Goal: Transaction & Acquisition: Book appointment/travel/reservation

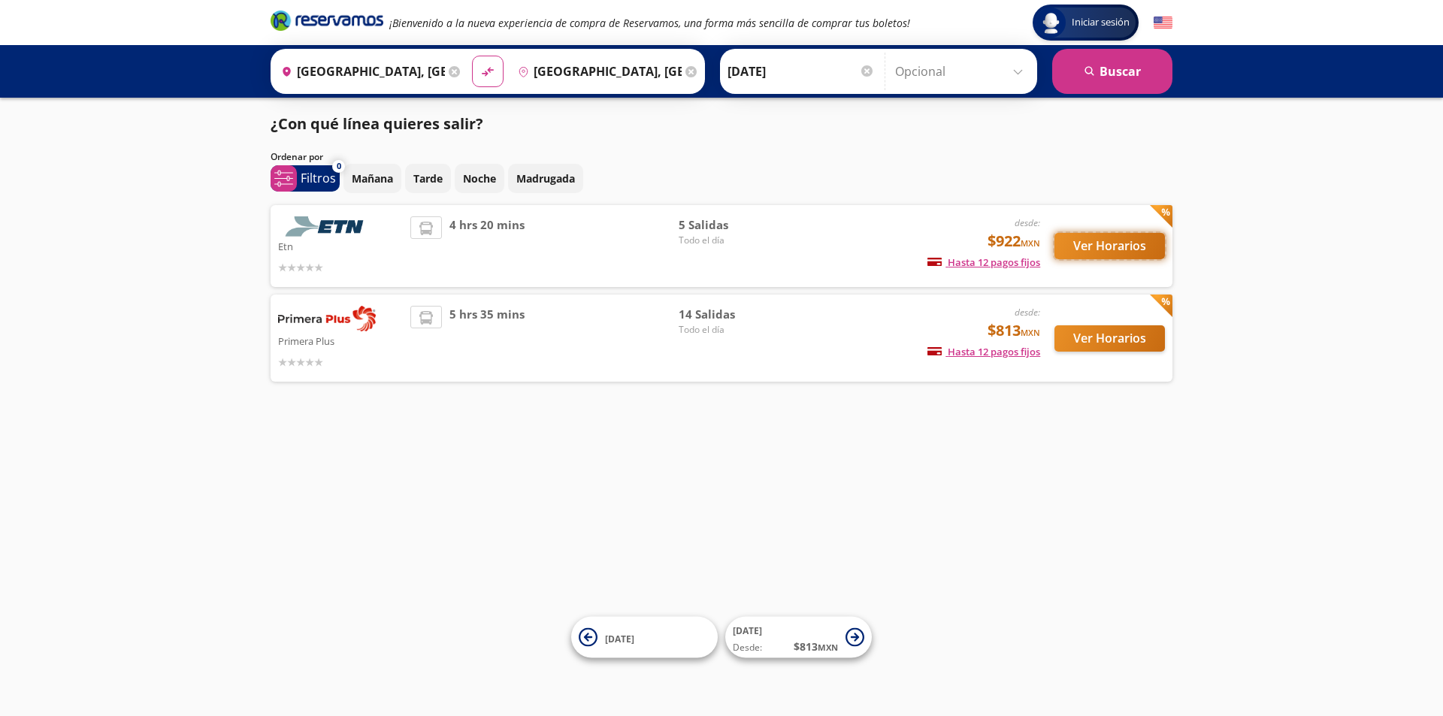
click at [1092, 246] on button "Ver Horarios" at bounding box center [1109, 246] width 110 height 26
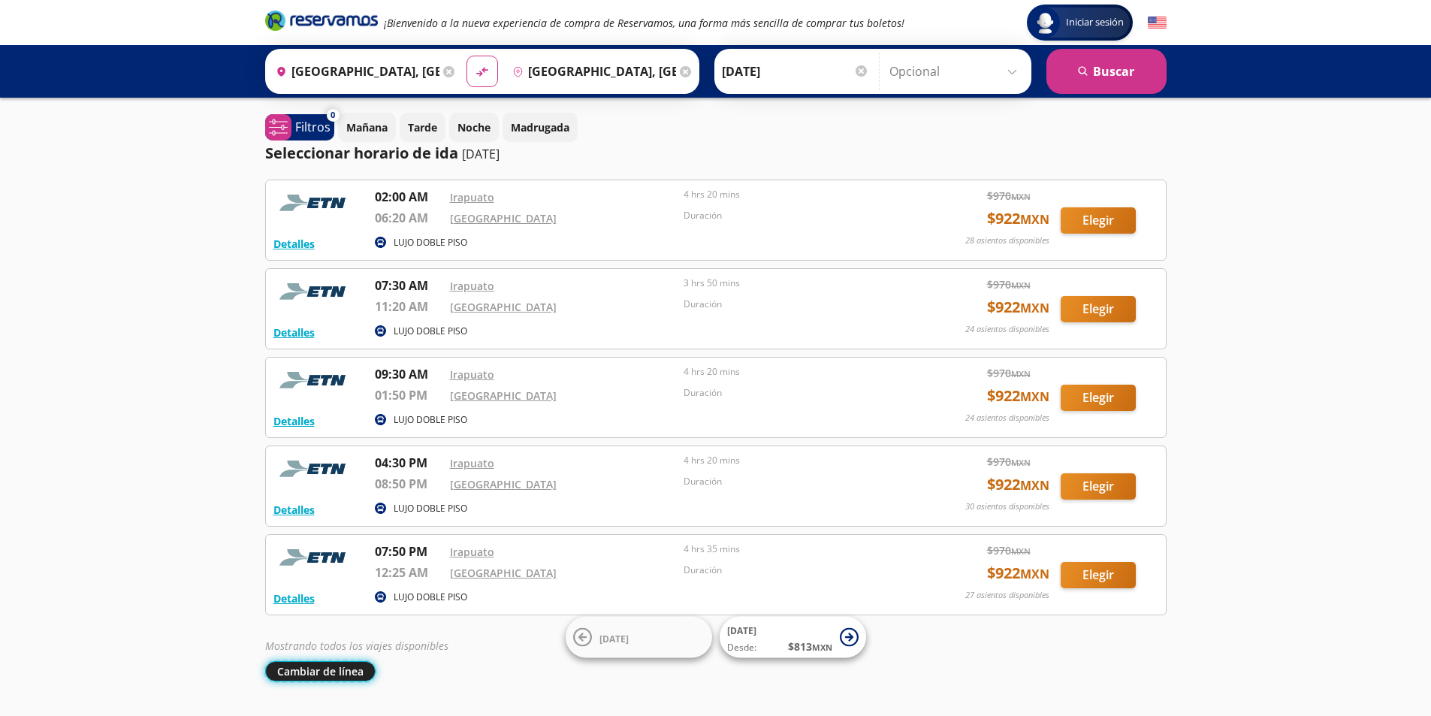
click at [309, 663] on button "Cambiar de línea" at bounding box center [320, 671] width 110 height 20
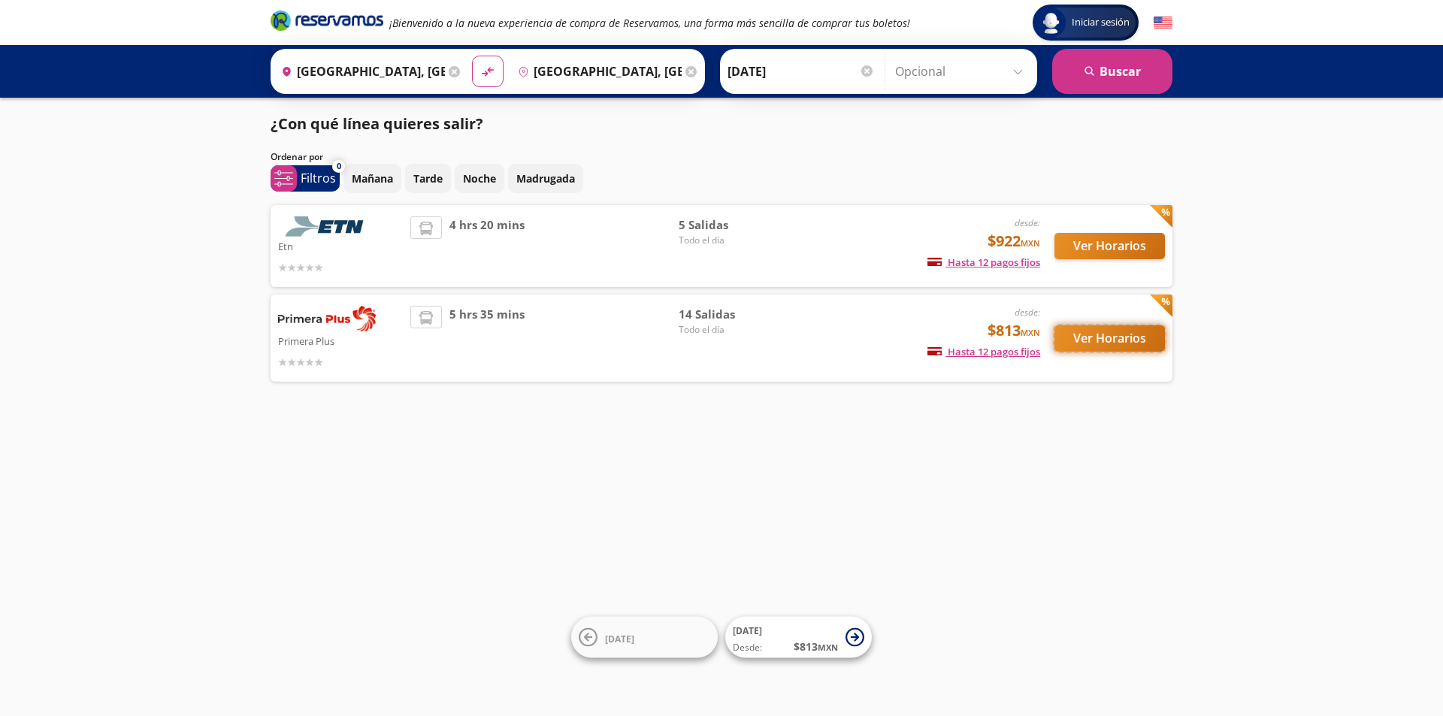
click at [1098, 330] on button "Ver Horarios" at bounding box center [1109, 338] width 110 height 26
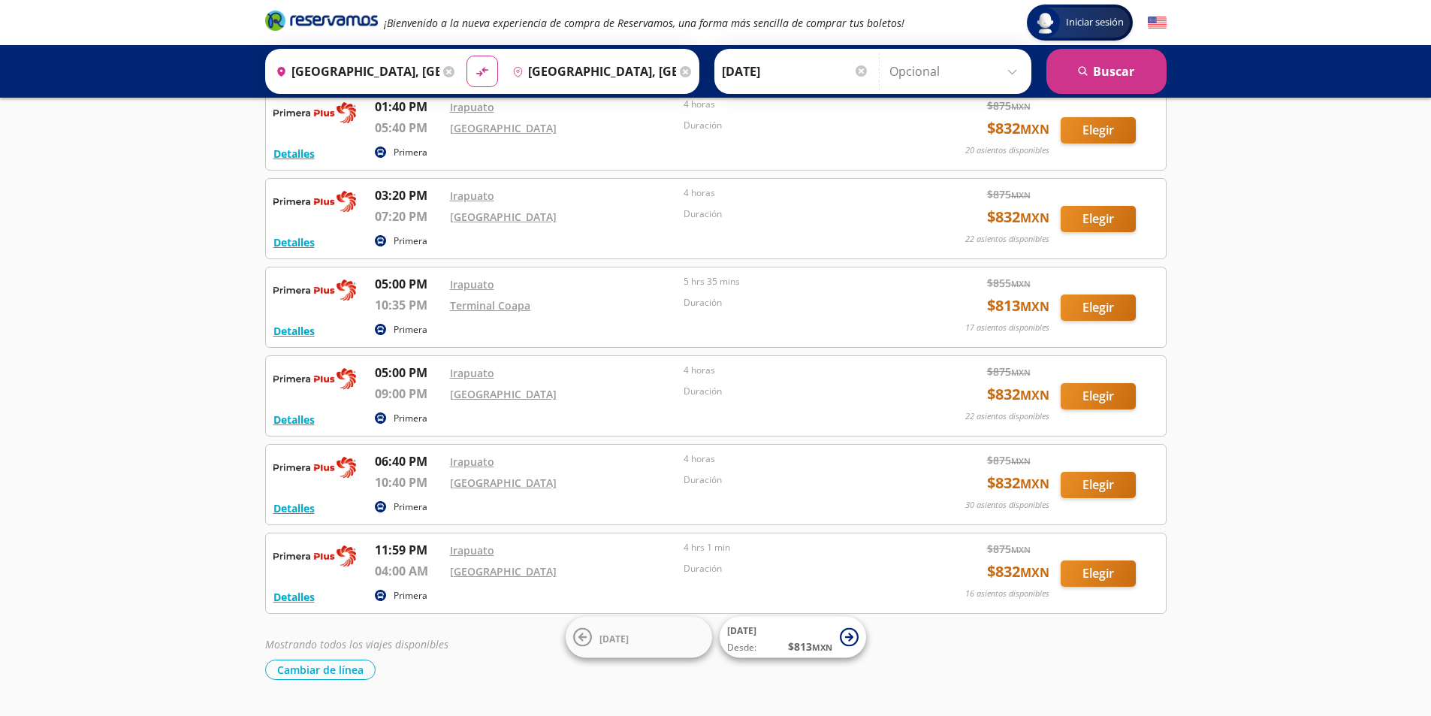
scroll to position [903, 0]
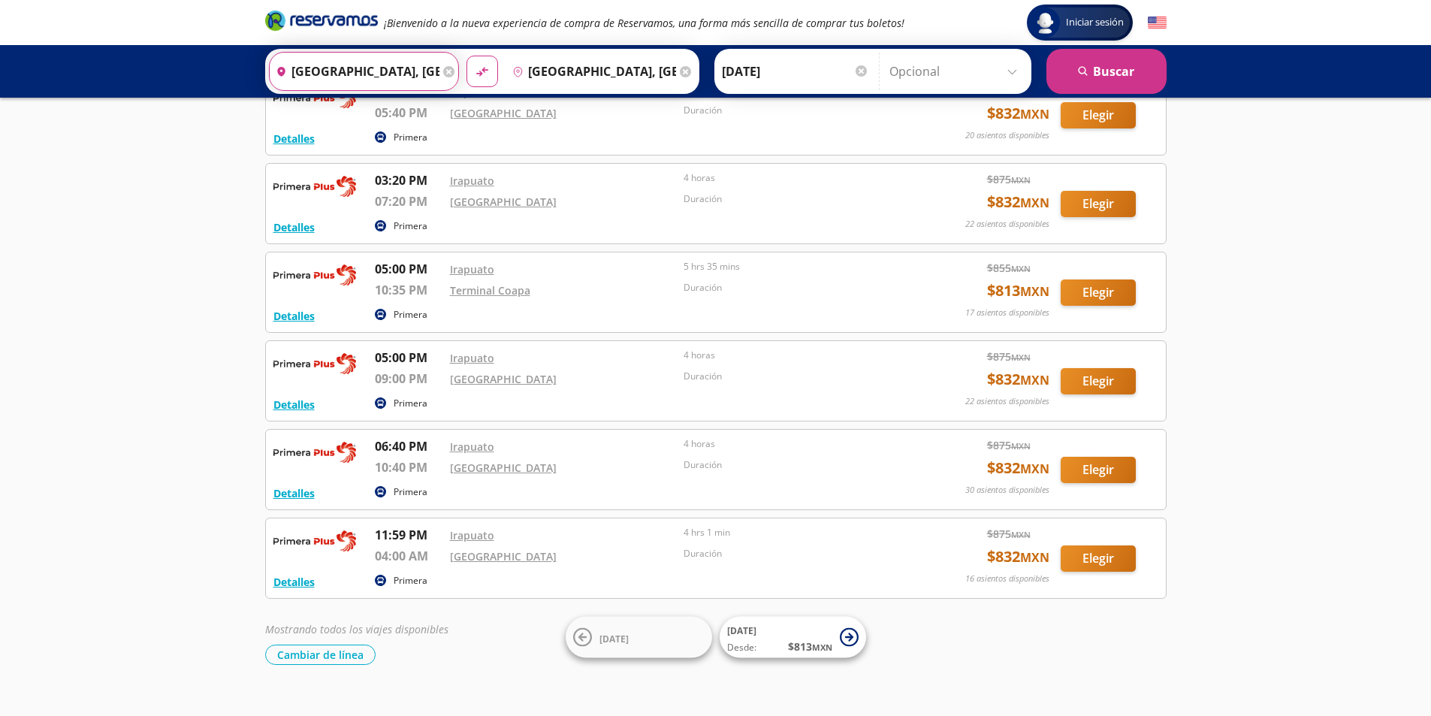
click at [343, 71] on input "[GEOGRAPHIC_DATA], [GEOGRAPHIC_DATA]" at bounding box center [355, 72] width 170 height 38
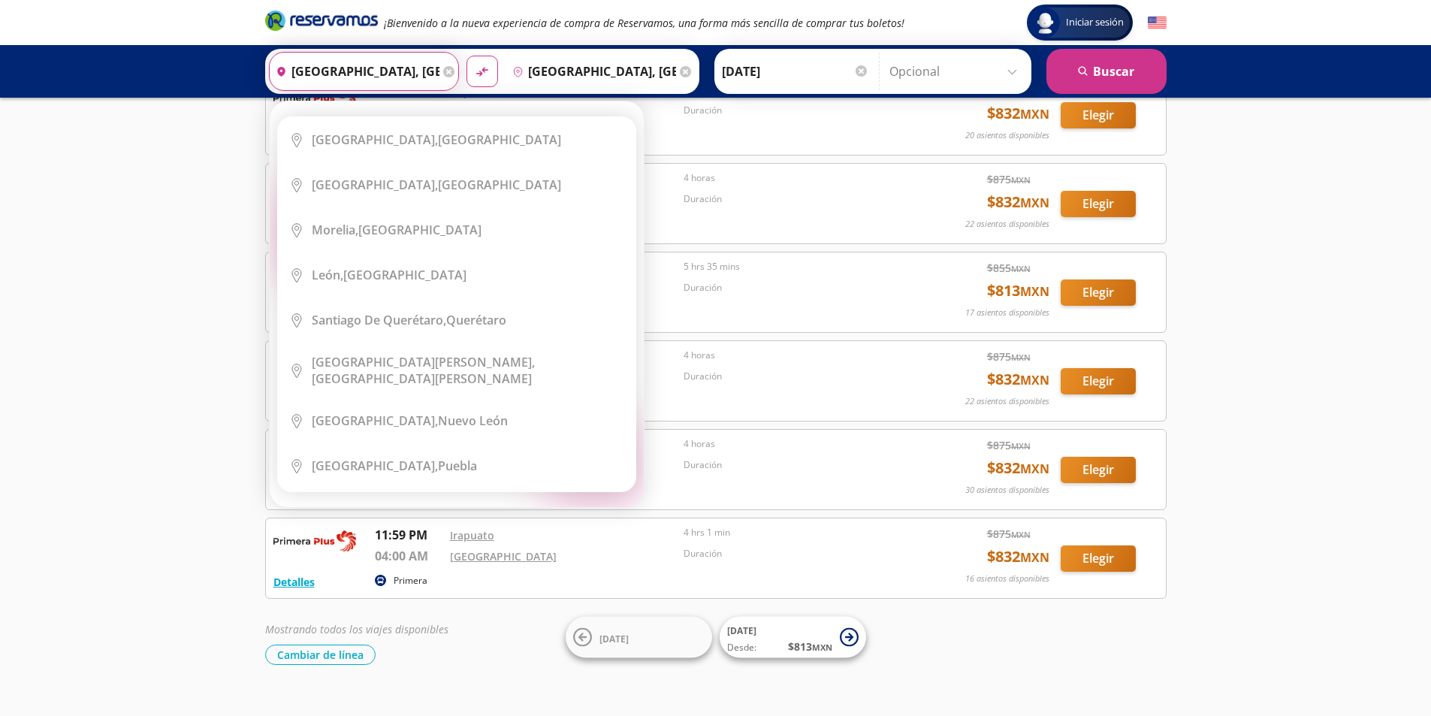
click at [343, 71] on input "[GEOGRAPHIC_DATA], [GEOGRAPHIC_DATA]" at bounding box center [355, 72] width 170 height 38
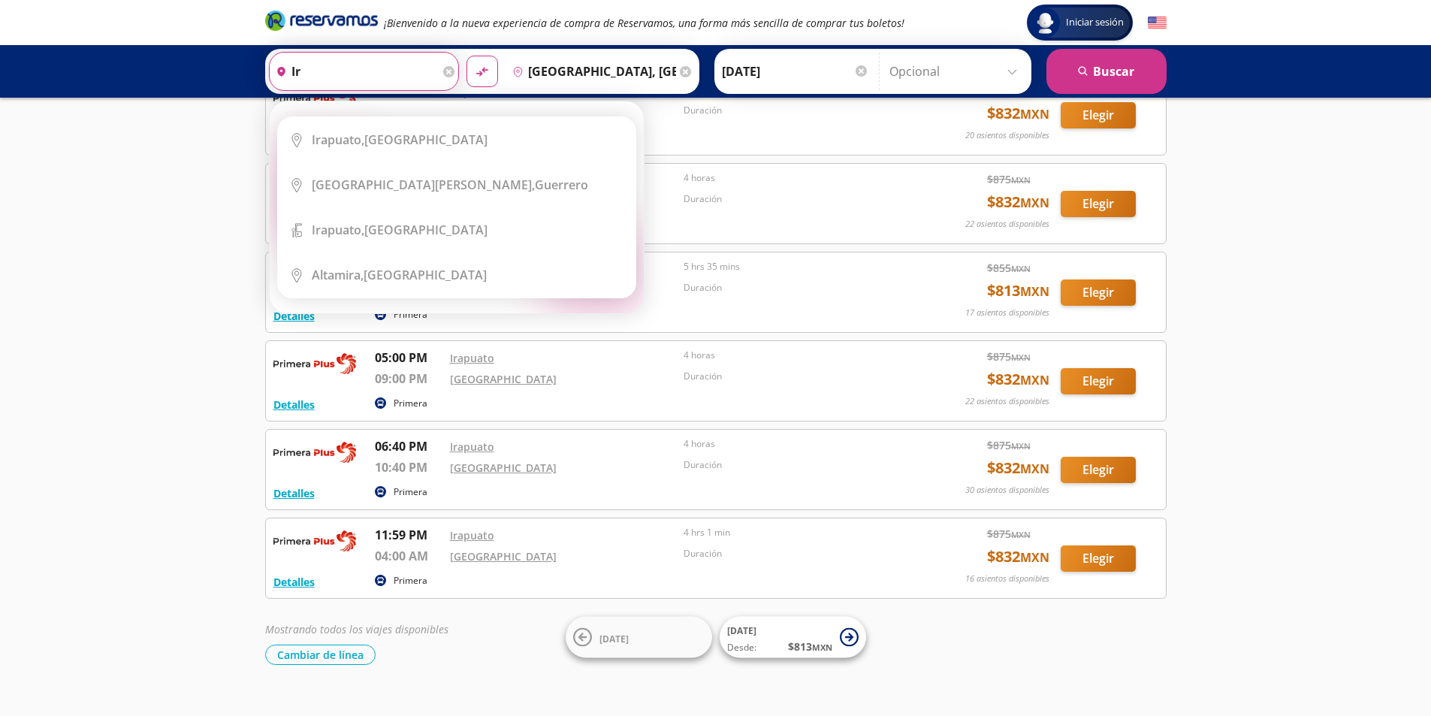
type input "i"
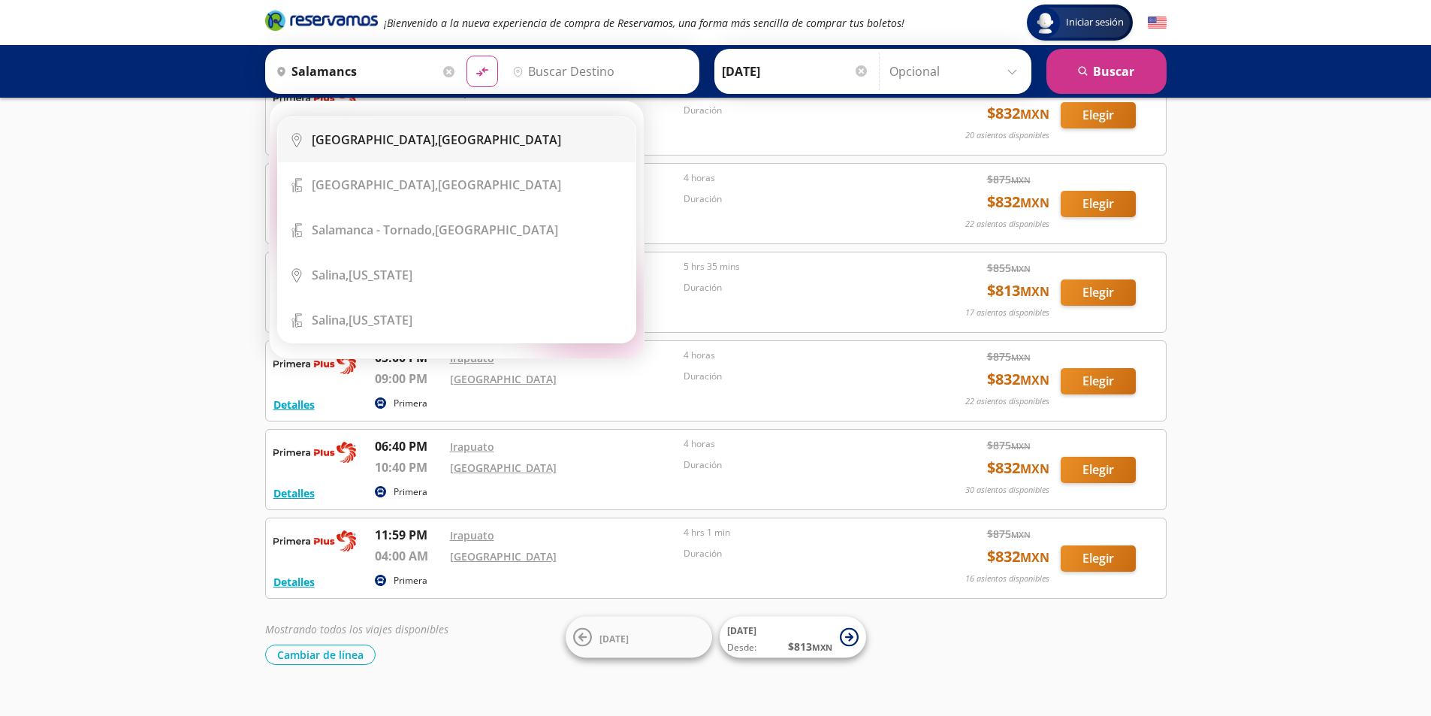
click at [406, 144] on div "[GEOGRAPHIC_DATA], [GEOGRAPHIC_DATA]" at bounding box center [436, 139] width 249 height 17
type input "[GEOGRAPHIC_DATA], [GEOGRAPHIC_DATA]"
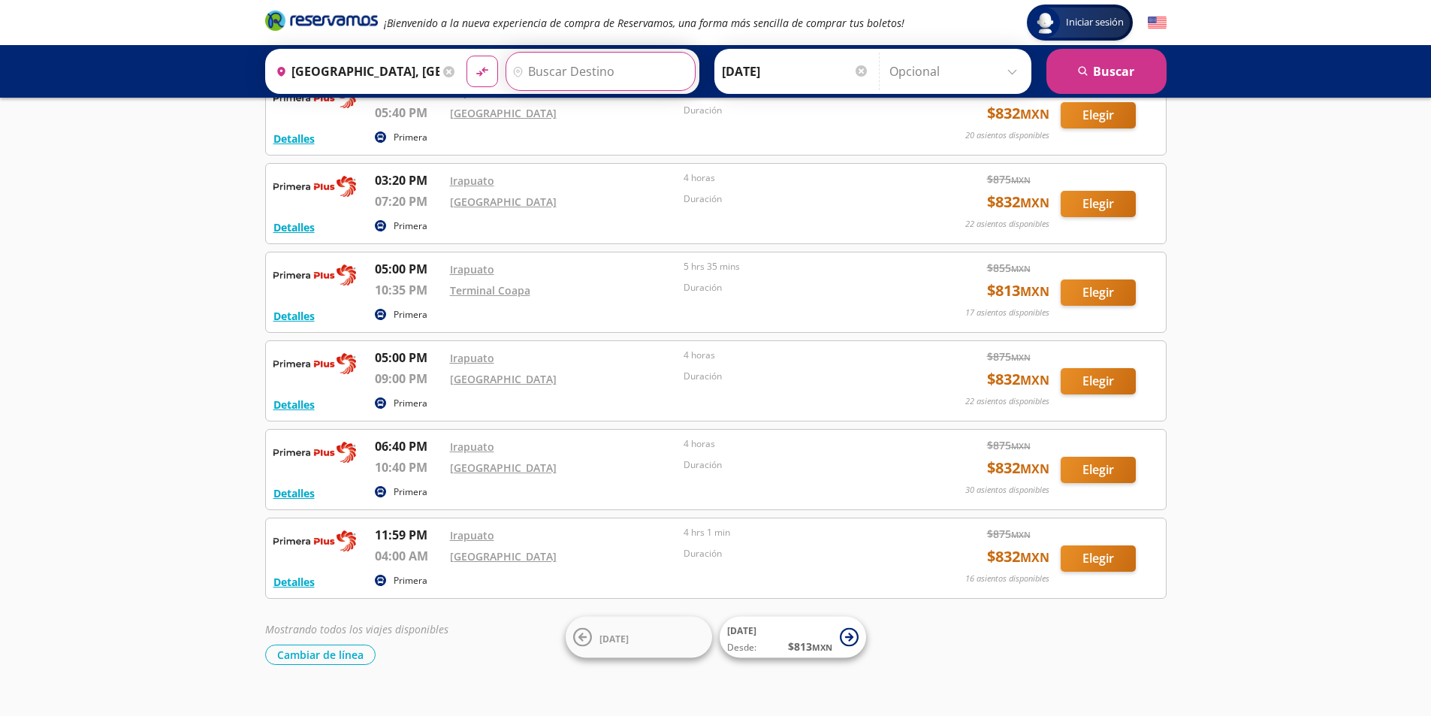
click at [557, 65] on input "Destino" at bounding box center [598, 72] width 185 height 38
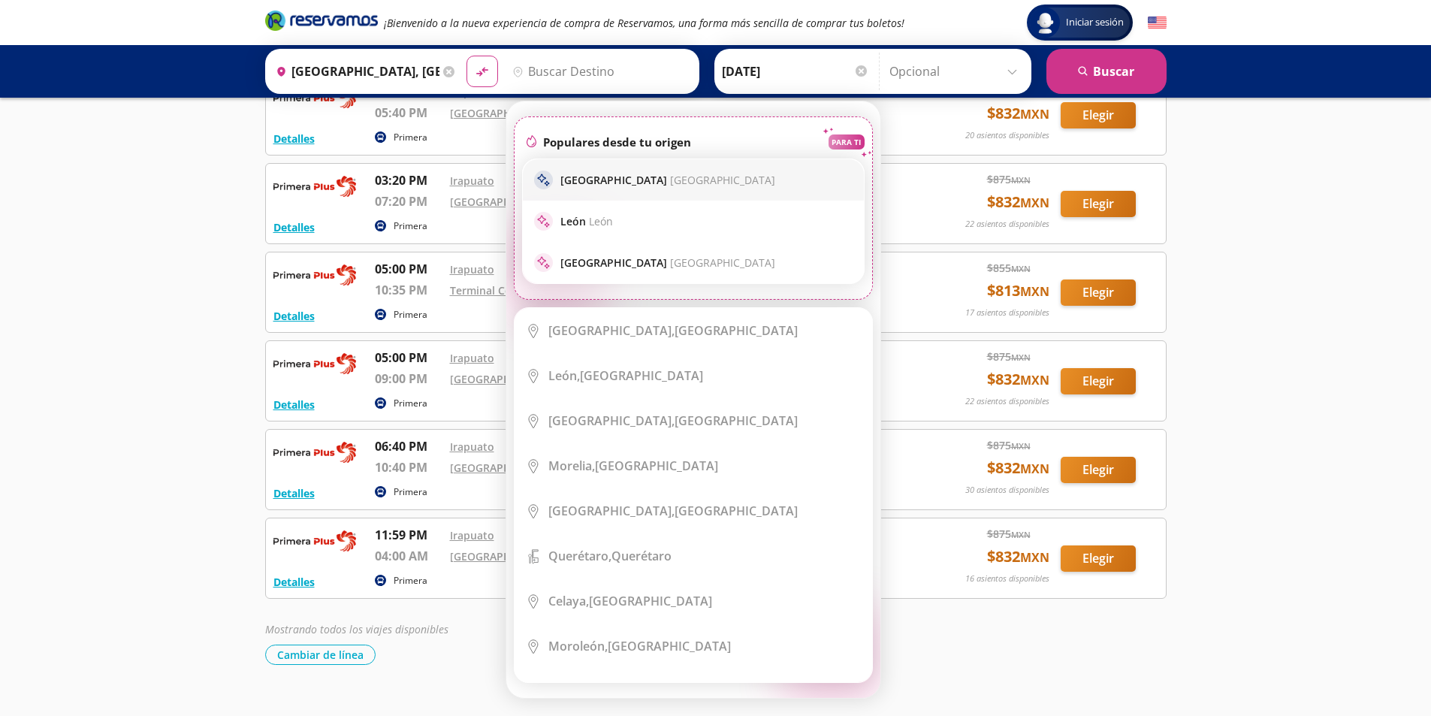
click at [596, 181] on p "[GEOGRAPHIC_DATA] [GEOGRAPHIC_DATA]" at bounding box center [668, 180] width 215 height 14
type input "[GEOGRAPHIC_DATA], [GEOGRAPHIC_DATA]"
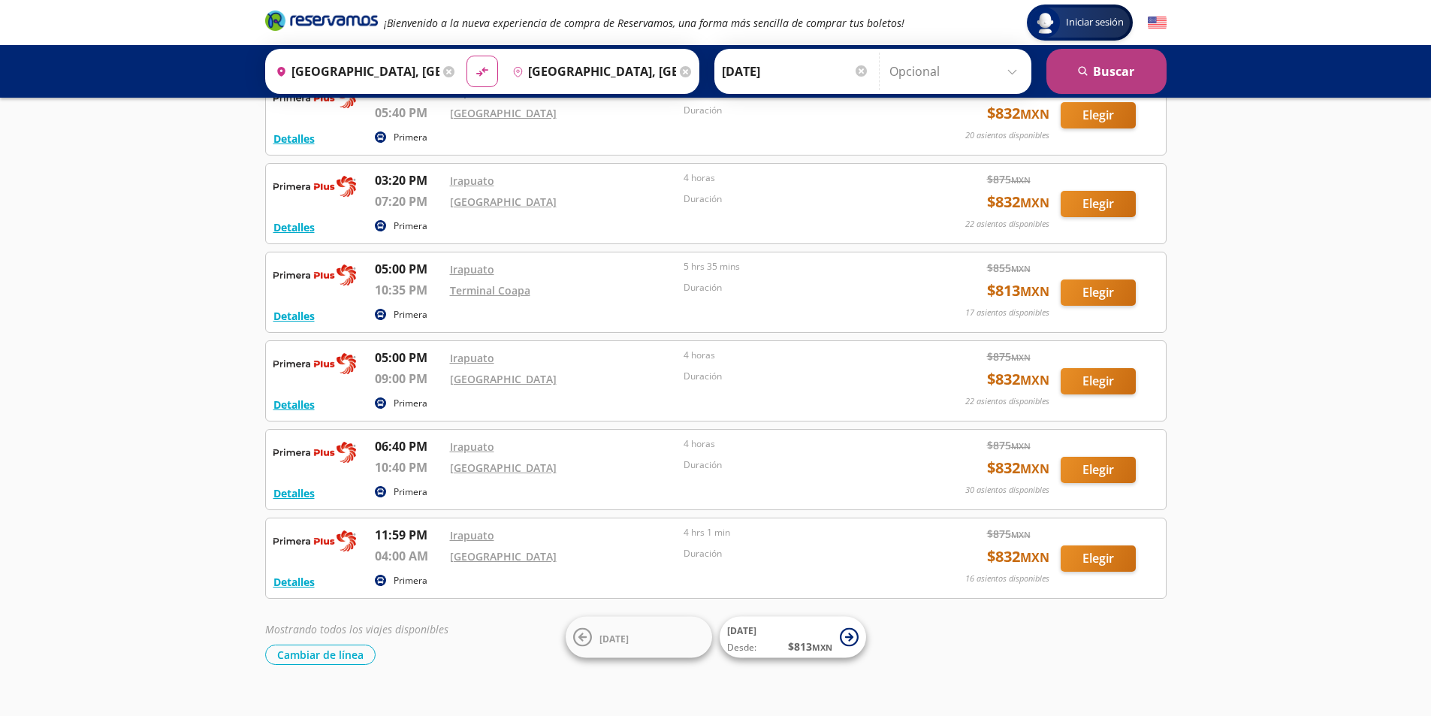
click at [1106, 72] on button "search [GEOGRAPHIC_DATA]" at bounding box center [1107, 71] width 120 height 45
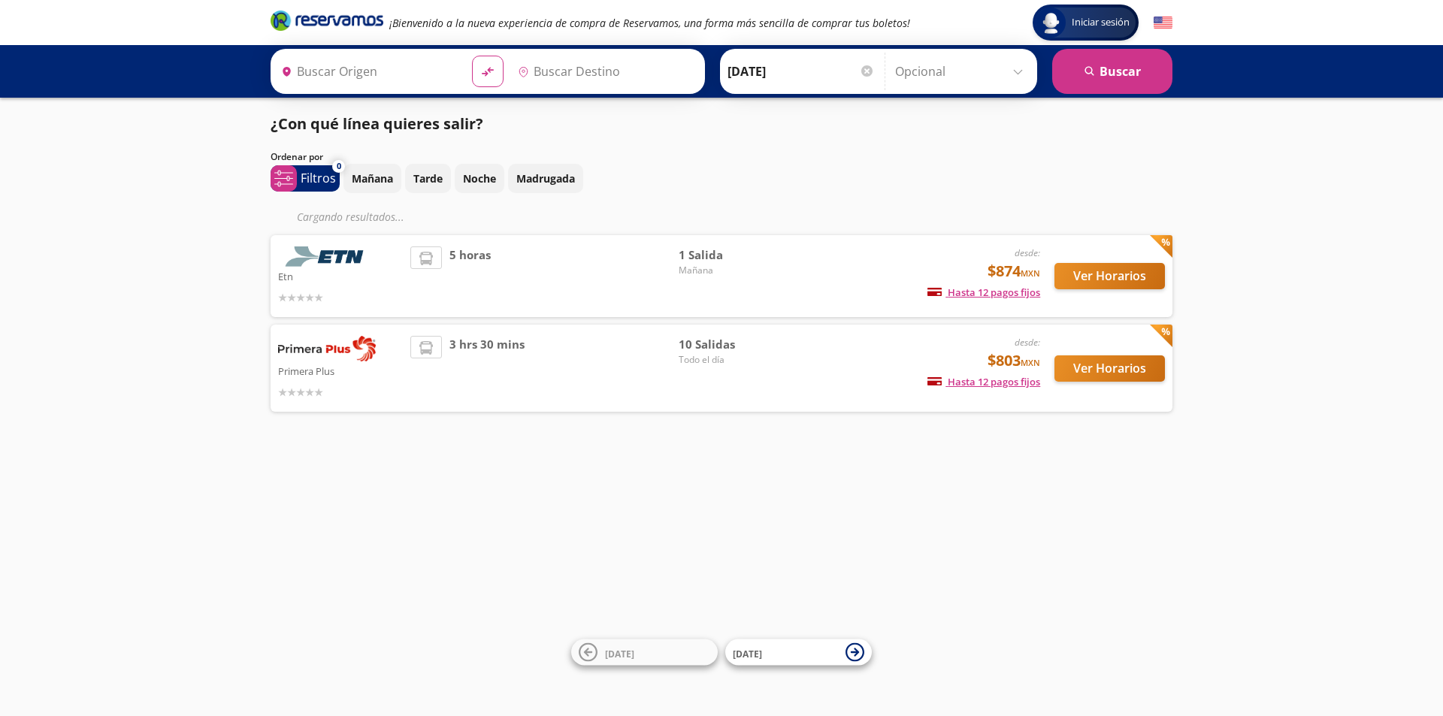
type input "[GEOGRAPHIC_DATA], [GEOGRAPHIC_DATA]"
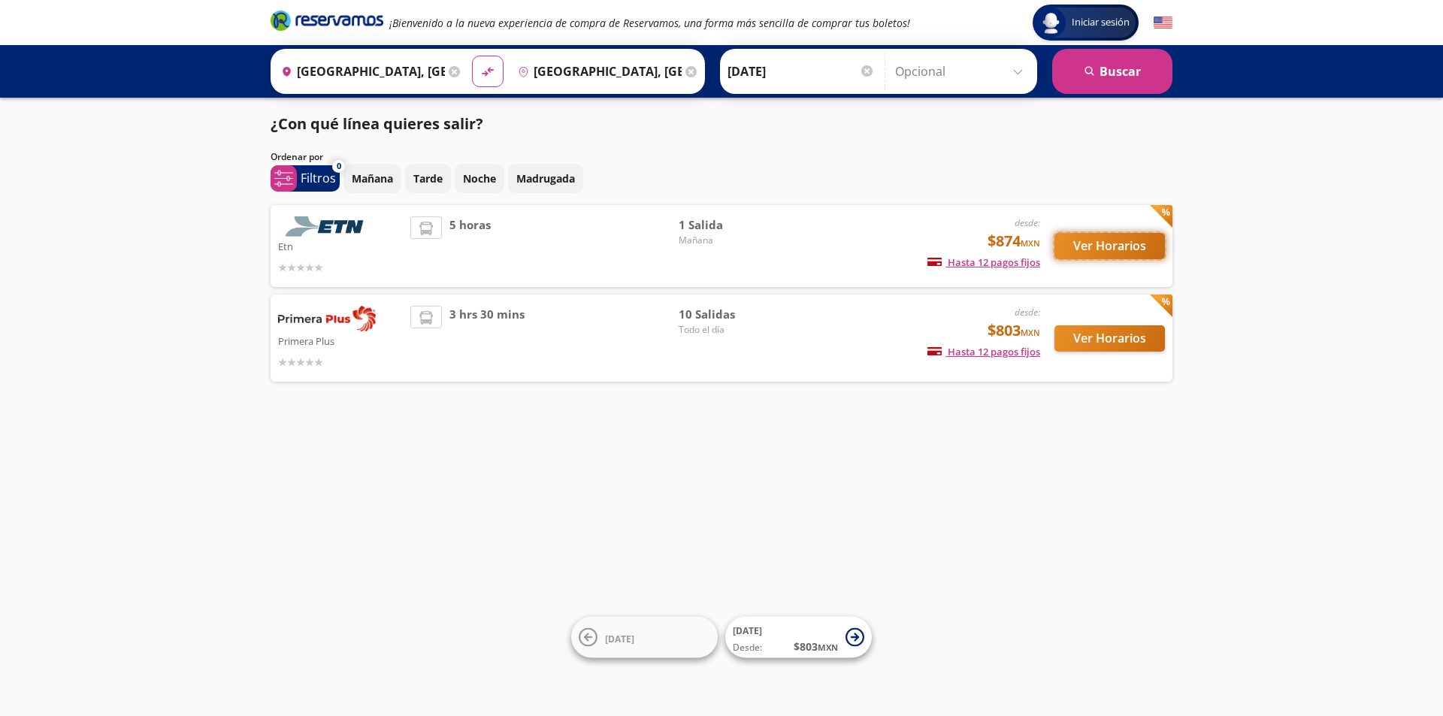
click at [1087, 240] on button "Ver Horarios" at bounding box center [1109, 246] width 110 height 26
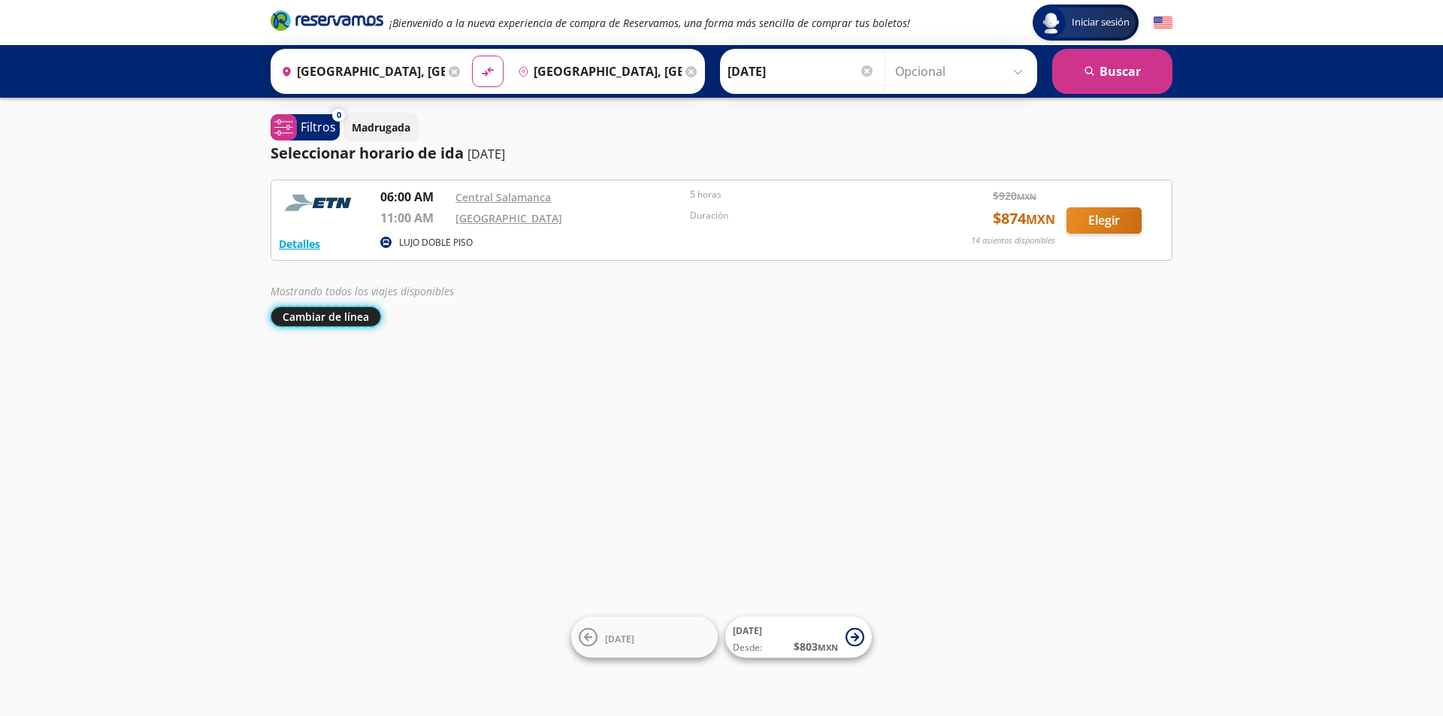
click at [310, 316] on button "Cambiar de línea" at bounding box center [325, 317] width 110 height 20
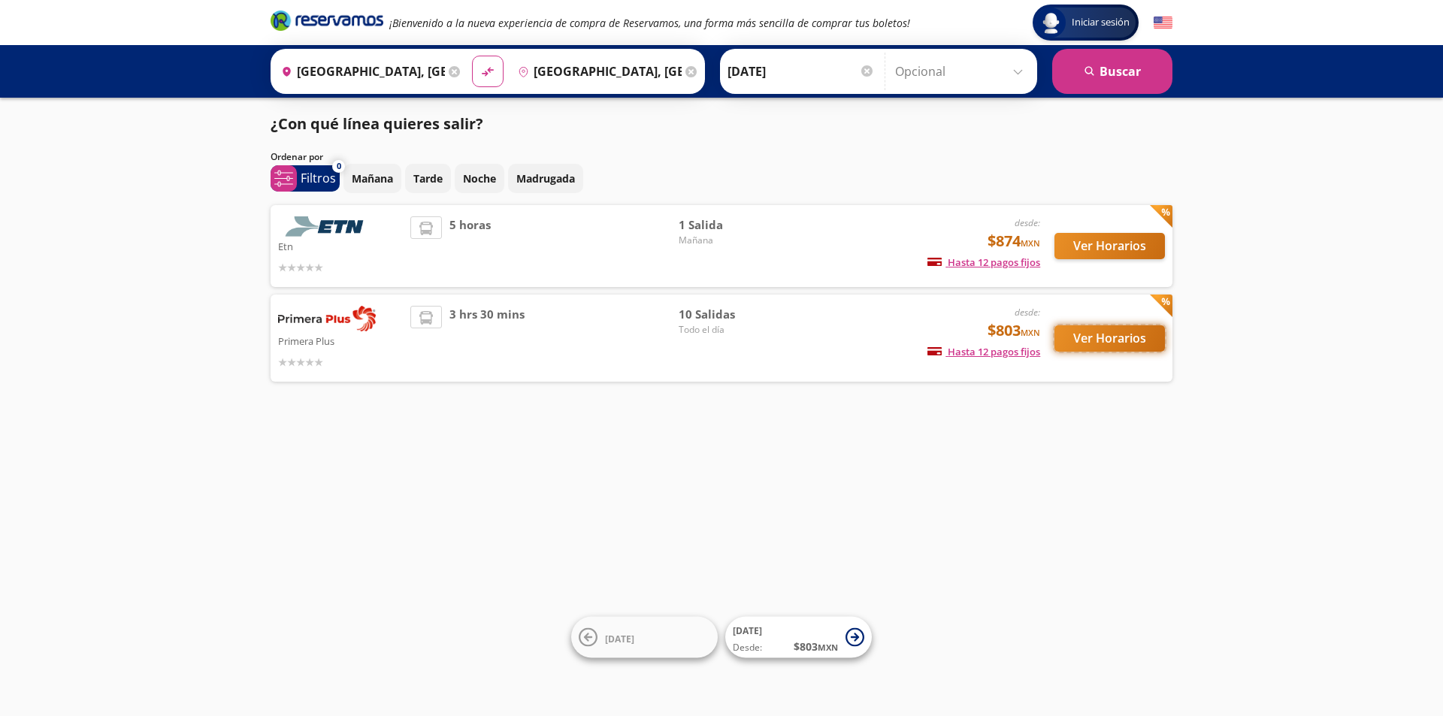
click at [1094, 336] on button "Ver Horarios" at bounding box center [1109, 338] width 110 height 26
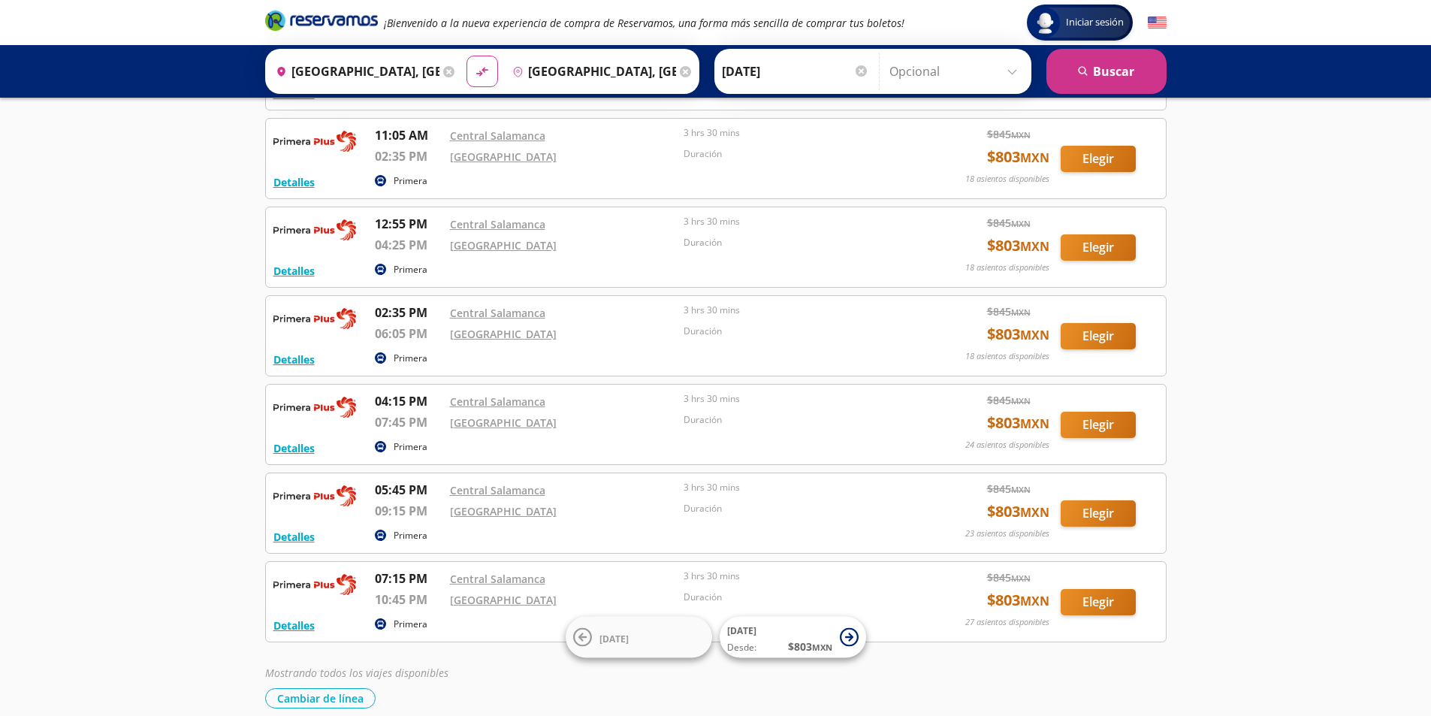
scroll to position [395, 0]
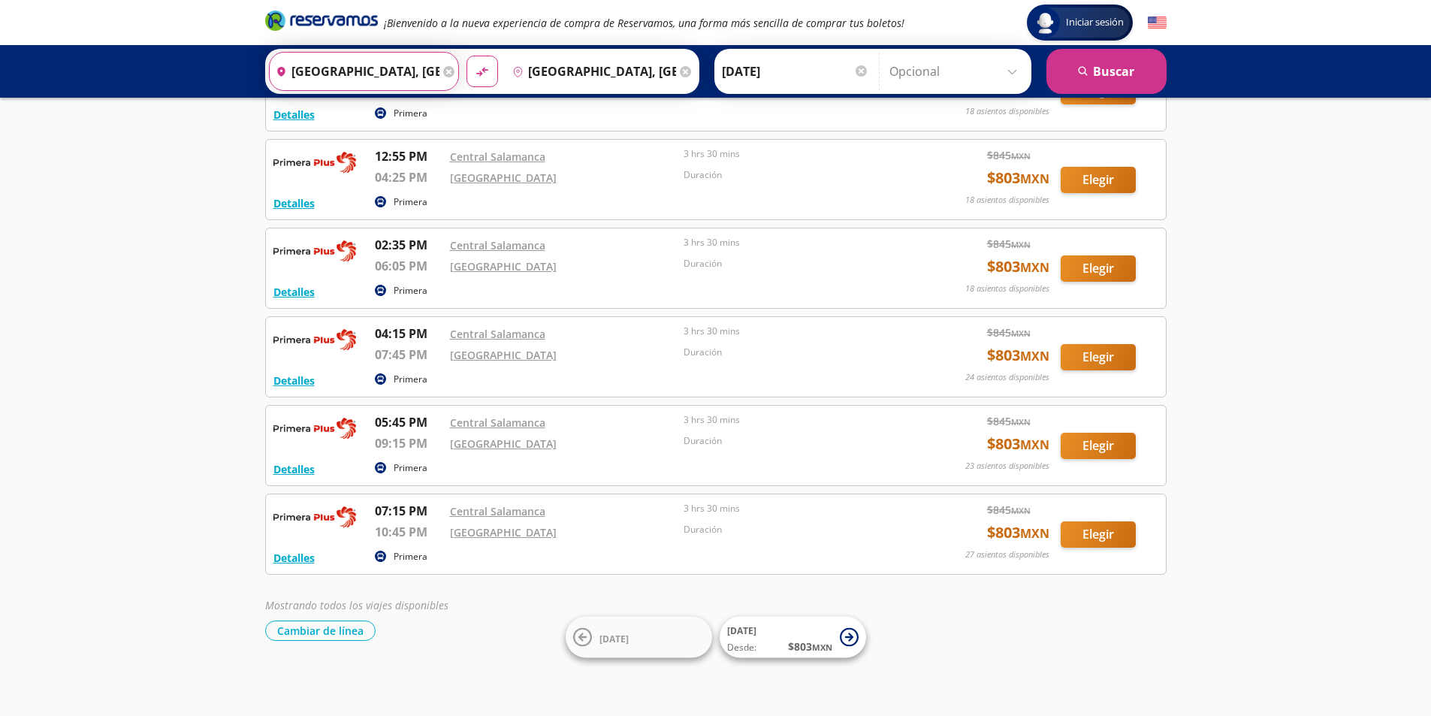
click at [349, 72] on input "[GEOGRAPHIC_DATA], [GEOGRAPHIC_DATA]" at bounding box center [355, 72] width 170 height 38
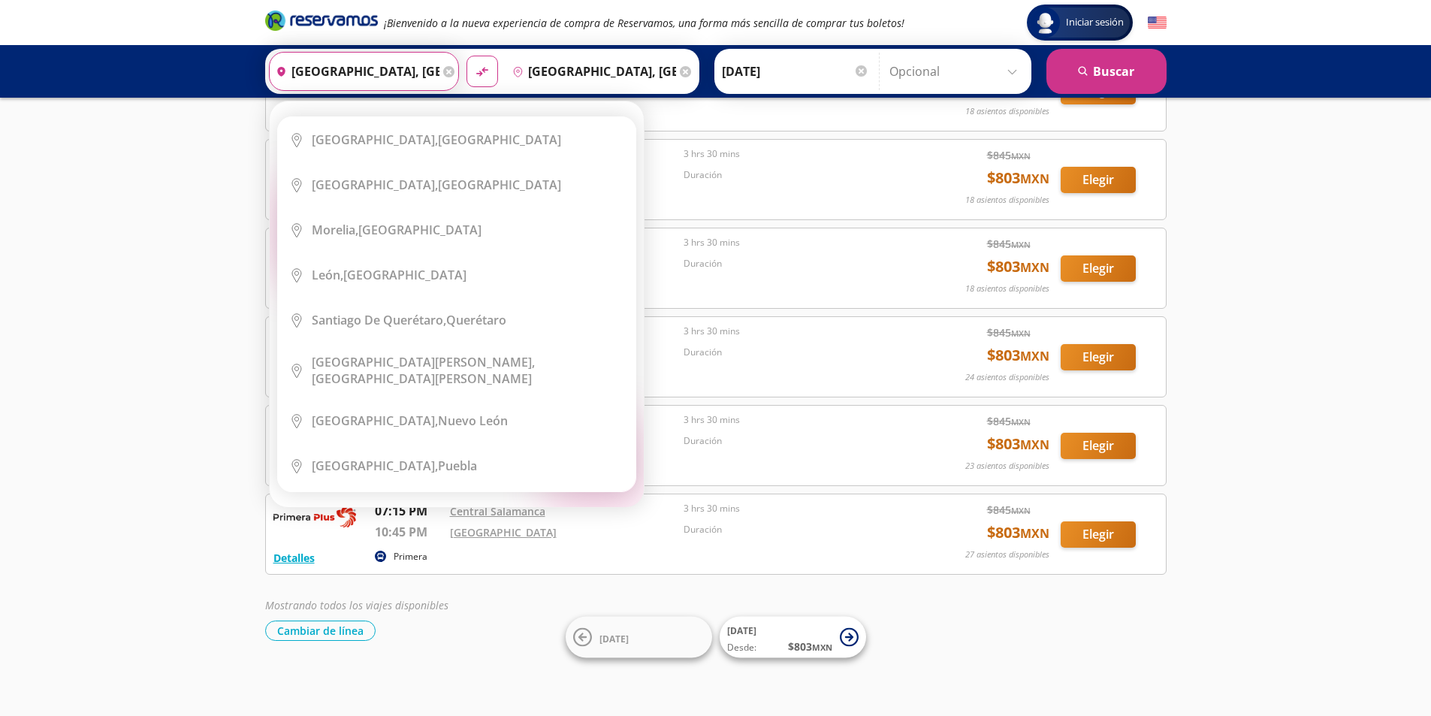
click at [431, 69] on input "[GEOGRAPHIC_DATA], [GEOGRAPHIC_DATA]" at bounding box center [355, 72] width 170 height 38
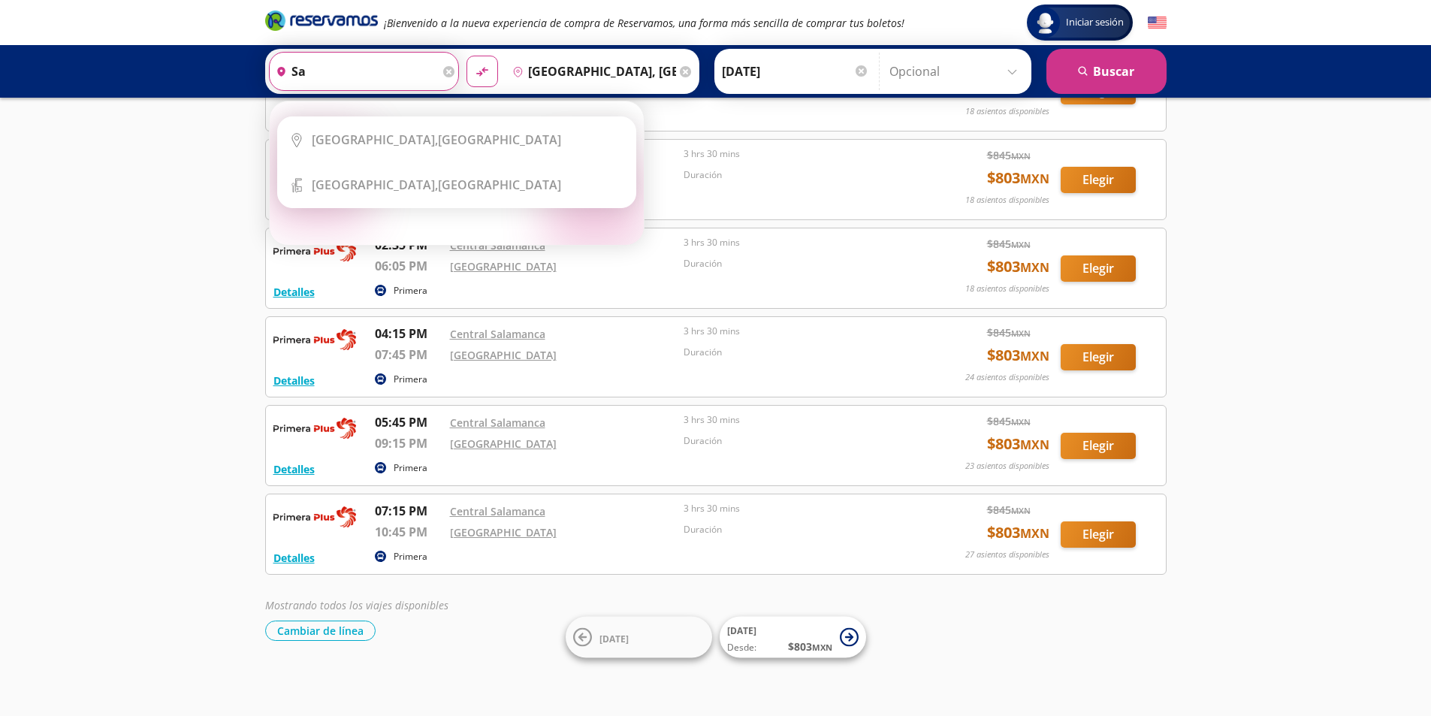
type input "s"
click at [467, 56] on button "material-symbols:compare-arrows-rounded" at bounding box center [483, 72] width 32 height 32
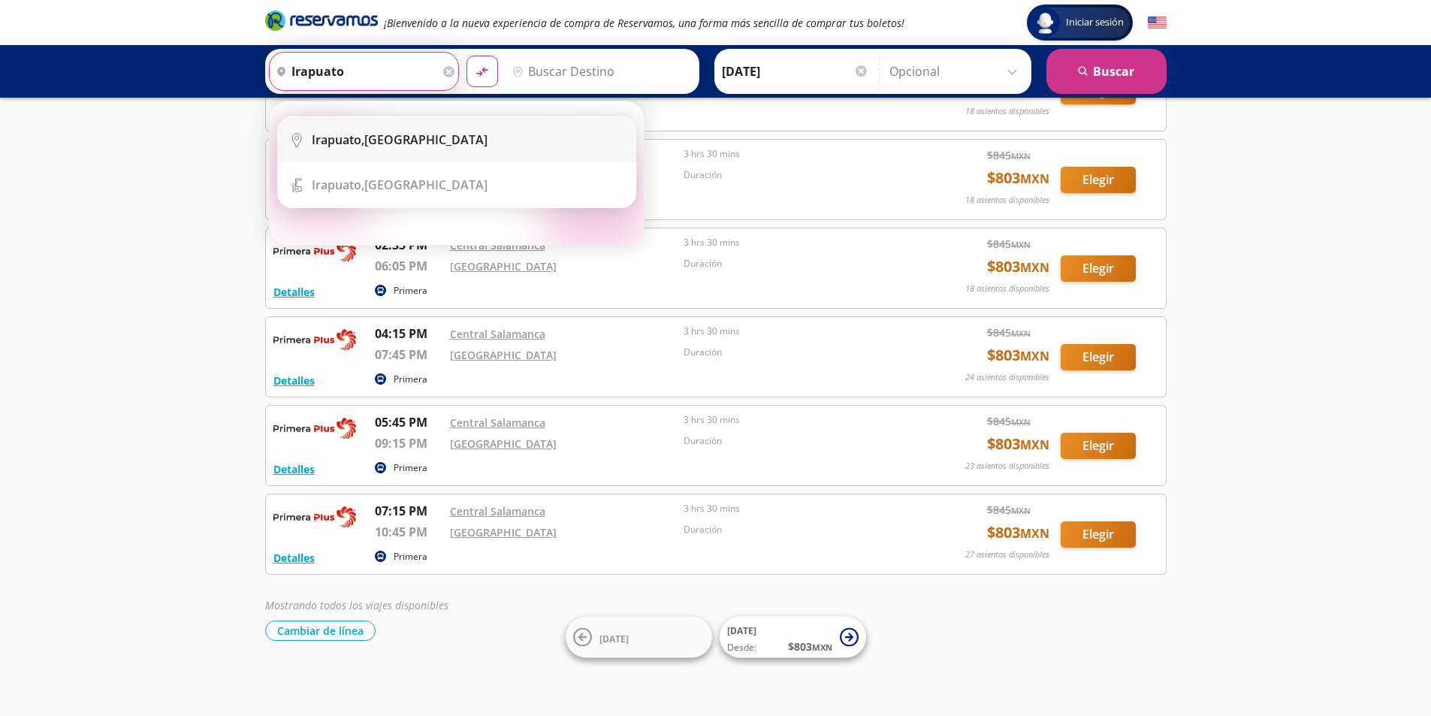
click at [347, 141] on b "Irapuato," at bounding box center [338, 139] width 53 height 17
type input "[GEOGRAPHIC_DATA], [GEOGRAPHIC_DATA]"
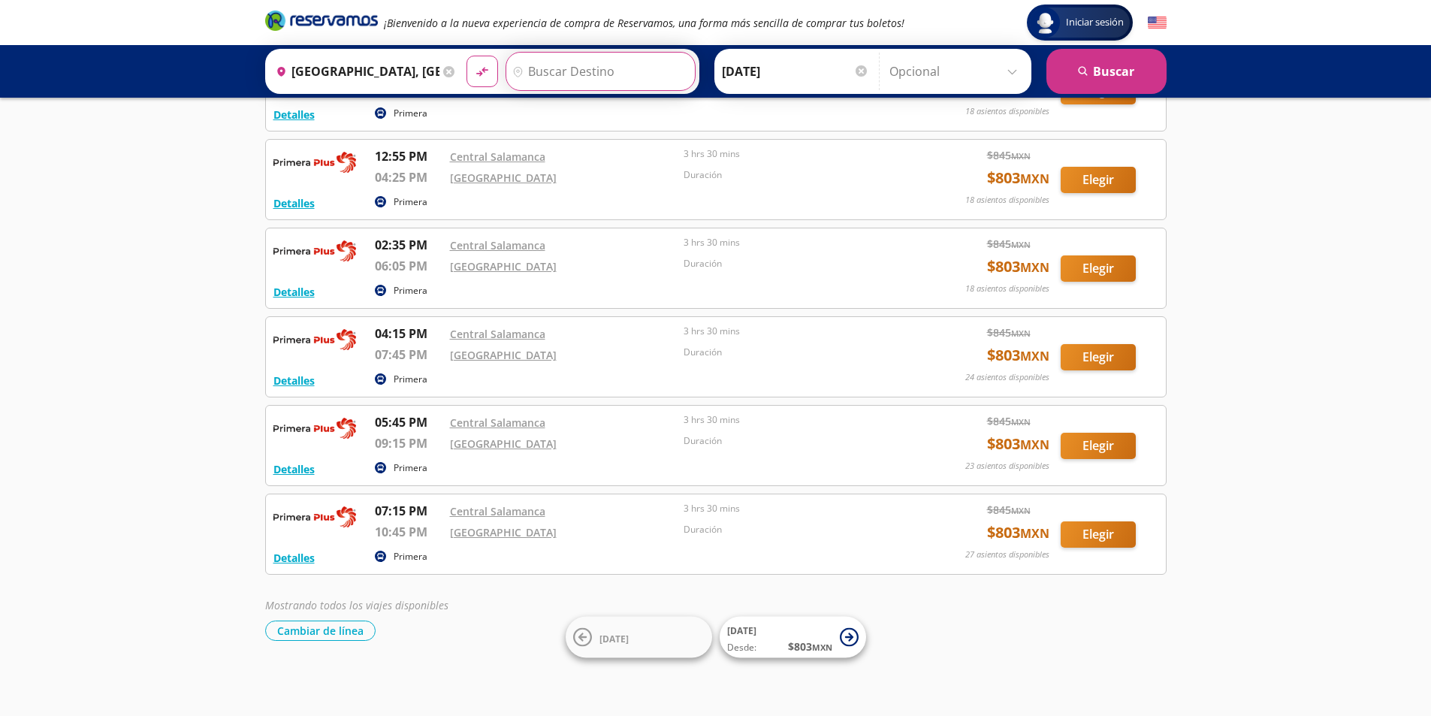
click at [563, 71] on input "Destino" at bounding box center [598, 72] width 185 height 38
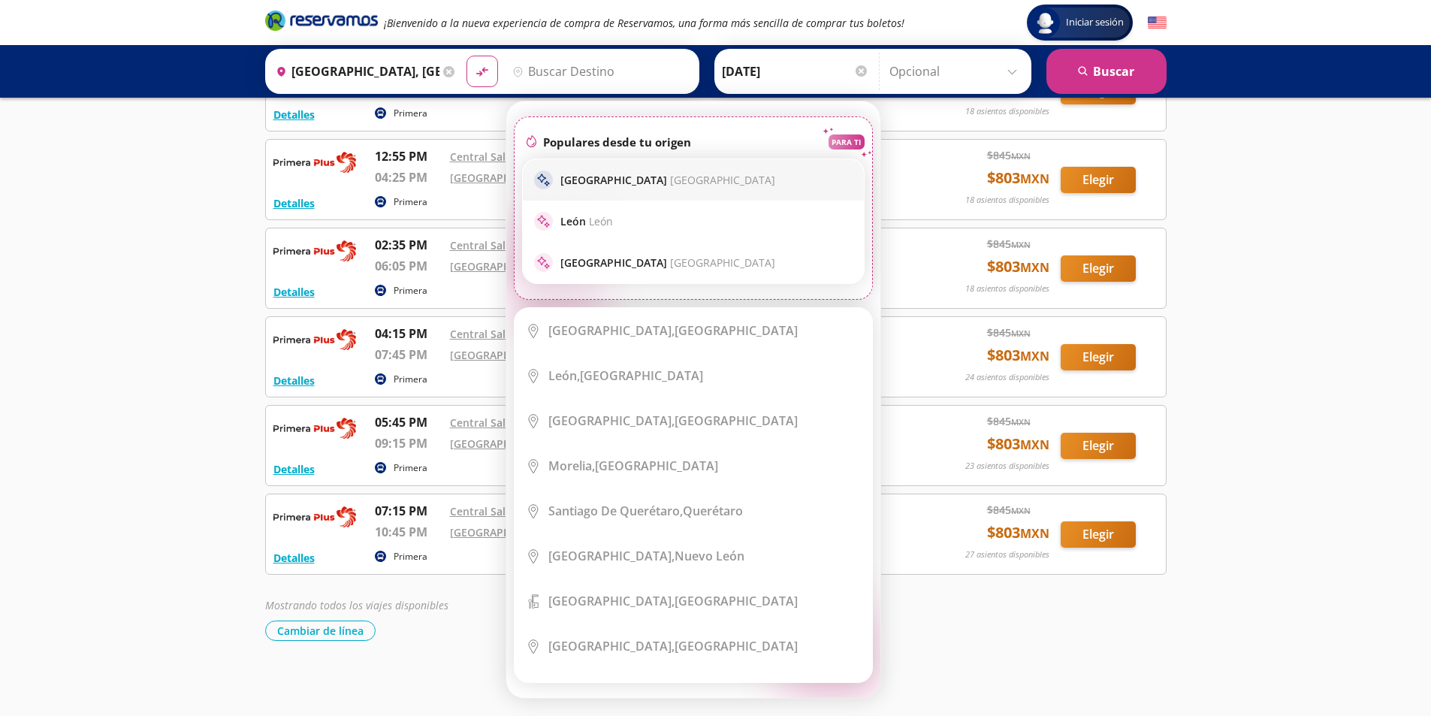
click at [591, 188] on div "sparkle [GEOGRAPHIC_DATA] [GEOGRAPHIC_DATA]" at bounding box center [693, 180] width 319 height 19
type input "[GEOGRAPHIC_DATA], [GEOGRAPHIC_DATA]"
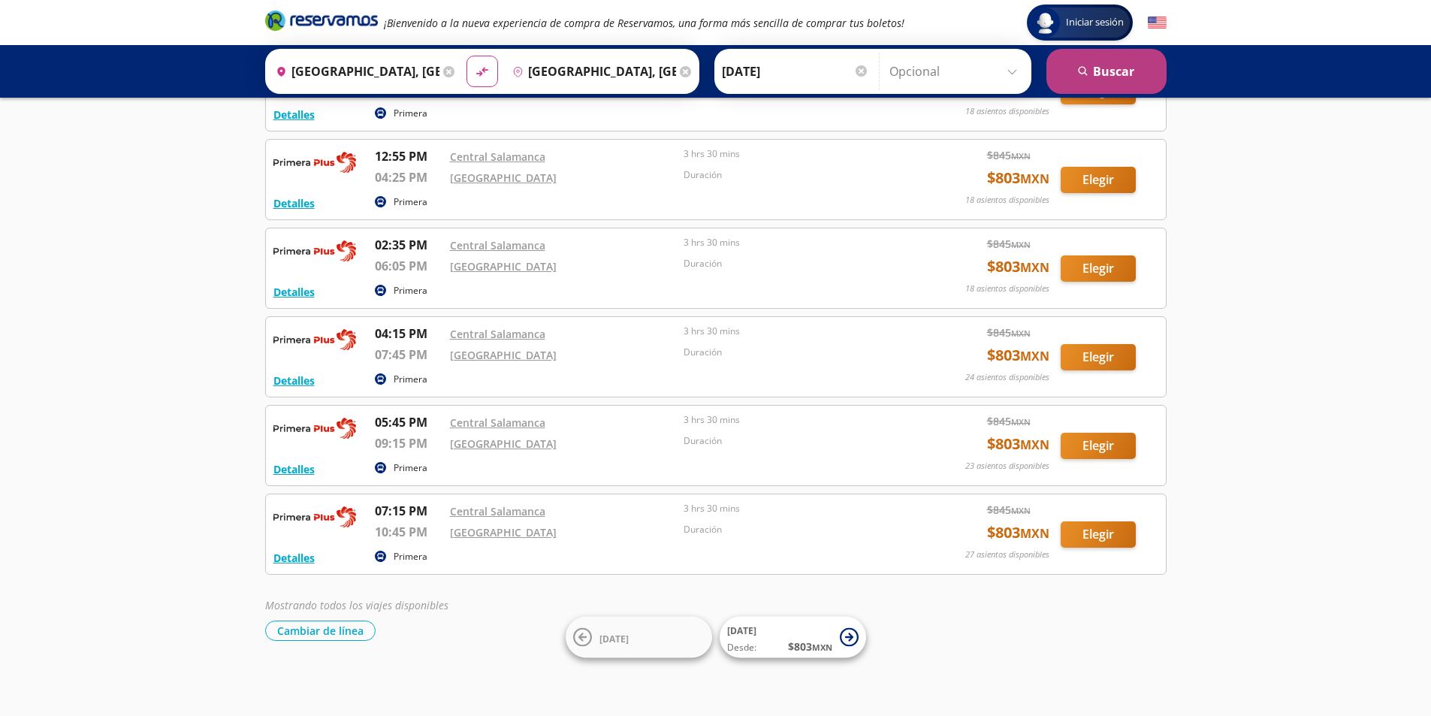
click at [1112, 74] on button "search [GEOGRAPHIC_DATA]" at bounding box center [1107, 71] width 120 height 45
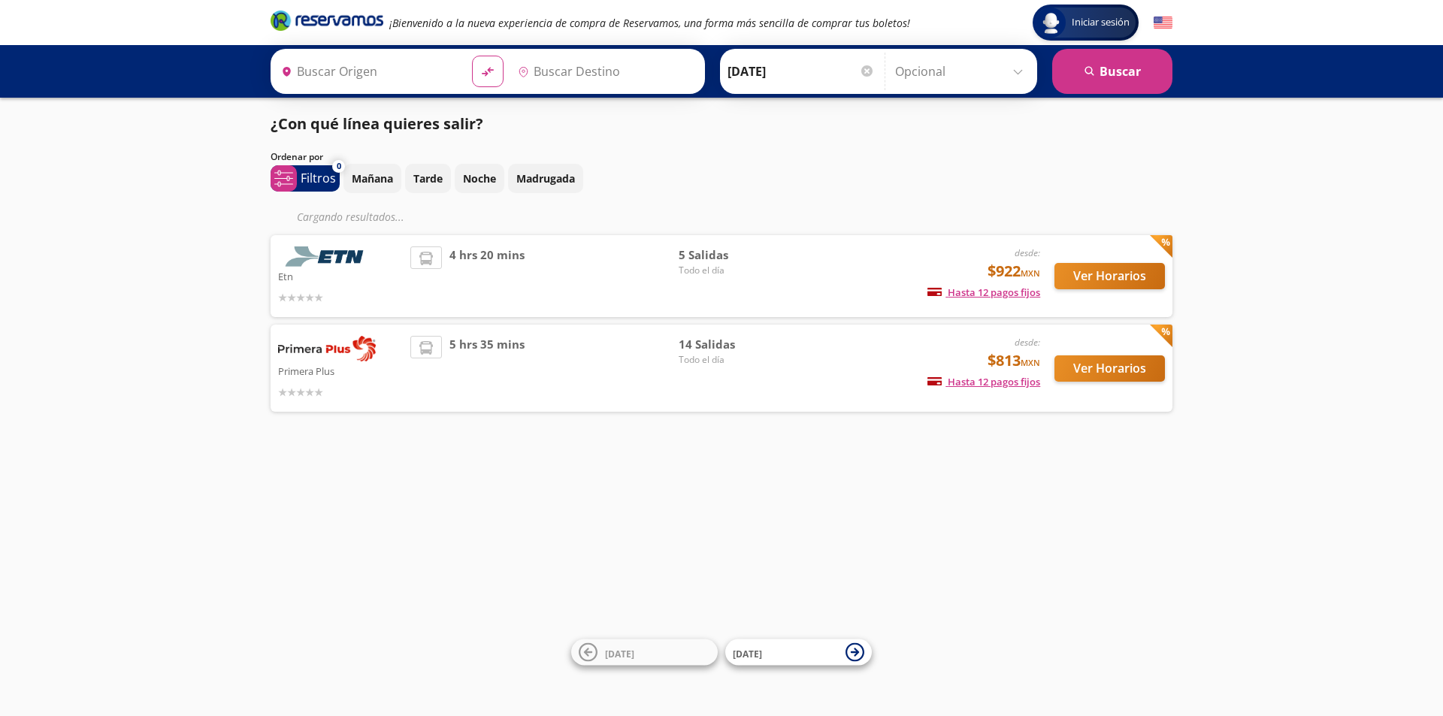
type input "[GEOGRAPHIC_DATA], [GEOGRAPHIC_DATA]"
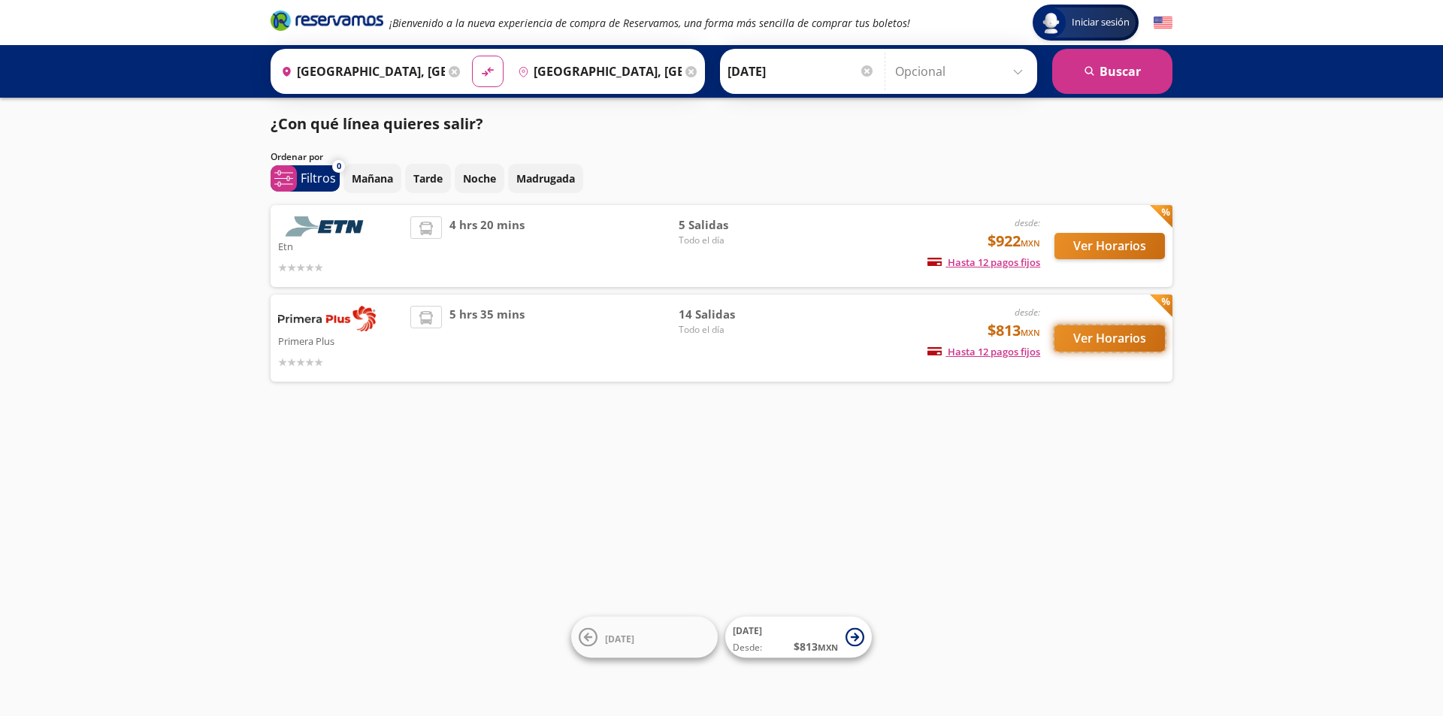
click at [1116, 337] on button "Ver Horarios" at bounding box center [1109, 338] width 110 height 26
click at [1117, 236] on button "Ver Horarios" at bounding box center [1109, 246] width 110 height 26
